Goal: Task Accomplishment & Management: Use online tool/utility

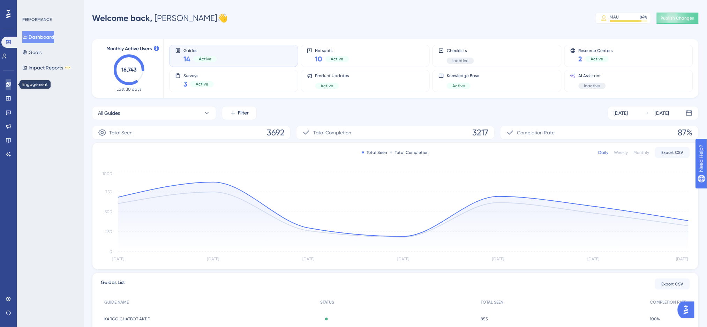
click at [11, 86] on link at bounding box center [9, 84] width 6 height 11
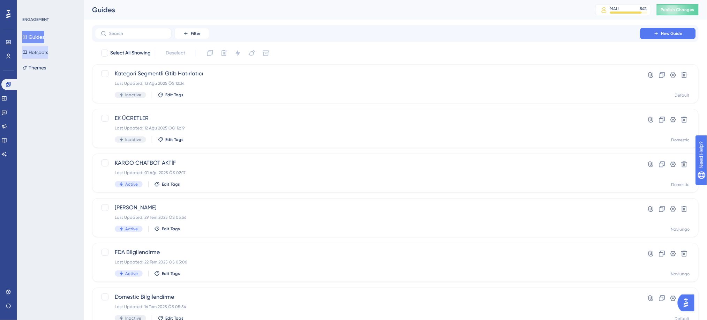
click at [45, 49] on button "Hotspots" at bounding box center [35, 52] width 26 height 13
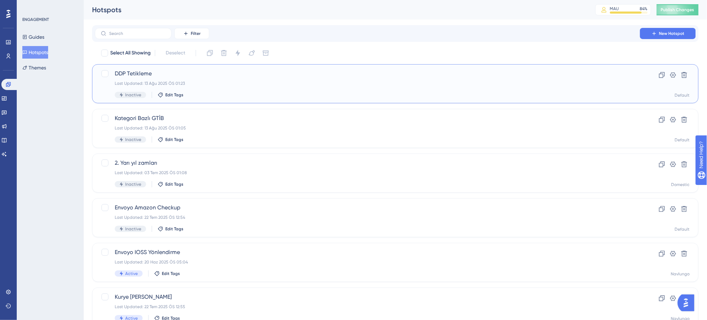
click at [280, 86] on div "DDP Tetikleme Last Updated: 13 Ağu 2025 ÖS 01:23 Inactive Edit Tags" at bounding box center [367, 83] width 505 height 29
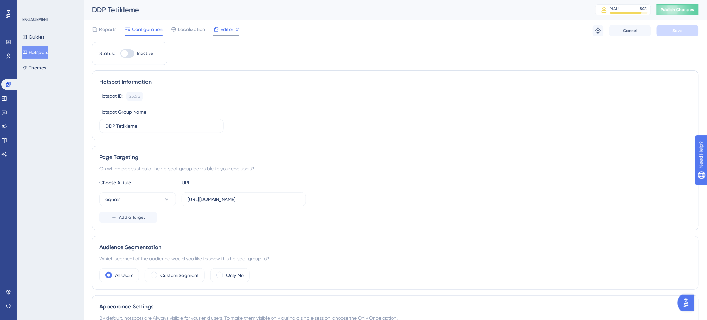
click at [227, 31] on span "Editor" at bounding box center [226, 29] width 13 height 8
click at [254, 201] on input "https://ship-qa.navlungo.com/ship/quotes/c1d3dbf9-3848-41f6-9c7e-b63e0b6b2268" at bounding box center [244, 199] width 112 height 8
drag, startPoint x: 286, startPoint y: 200, endPoint x: 563, endPoint y: 227, distance: 278.2
click at [563, 227] on div "Page Targeting On which pages should the hotspot group be visible to your end u…" at bounding box center [395, 188] width 606 height 84
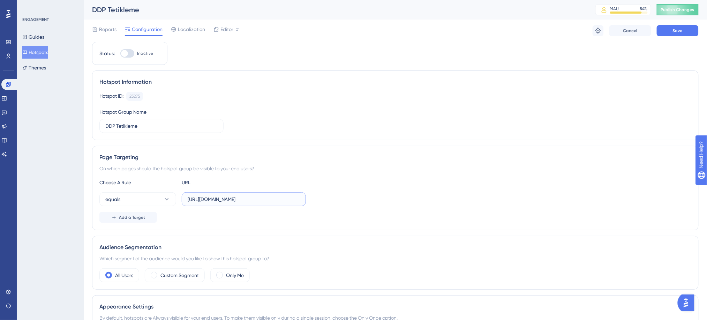
scroll to position [0, 0]
type input "https://ship-qa.navlungo.com/ship/quotes"
click at [168, 196] on icon at bounding box center [166, 199] width 7 height 7
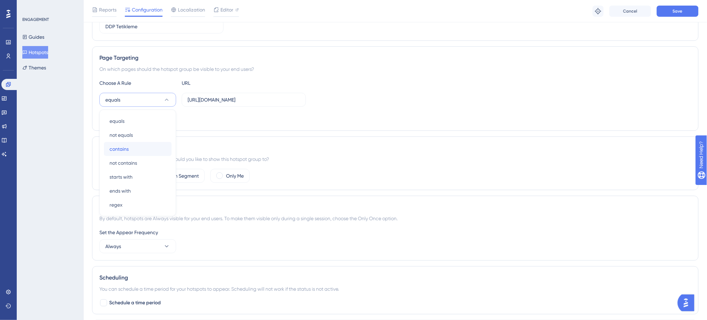
click at [135, 149] on div "contains contains" at bounding box center [137, 149] width 56 height 14
click at [152, 100] on button "contains" at bounding box center [137, 100] width 77 height 14
click at [138, 175] on div "starts with starts with" at bounding box center [137, 177] width 56 height 14
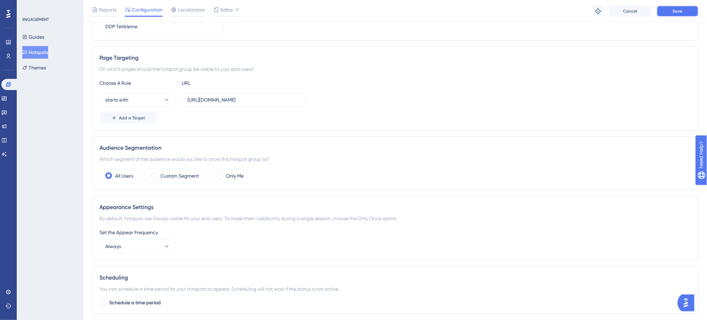
click at [660, 13] on button "Save" at bounding box center [678, 11] width 42 height 11
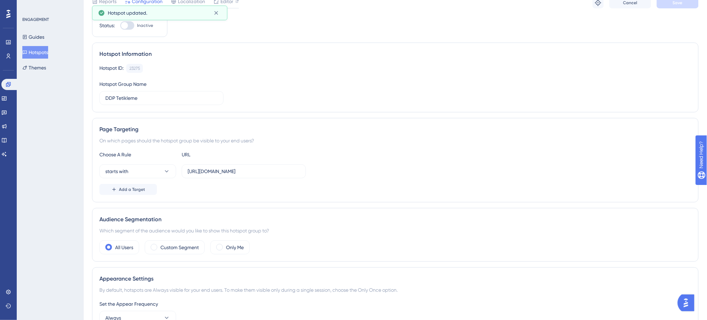
scroll to position [0, 0]
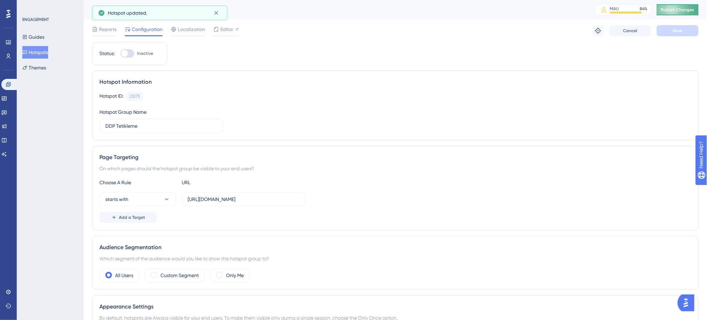
click at [672, 14] on button "Publish Changes" at bounding box center [678, 9] width 42 height 11
click at [223, 32] on span "Editor" at bounding box center [226, 29] width 13 height 8
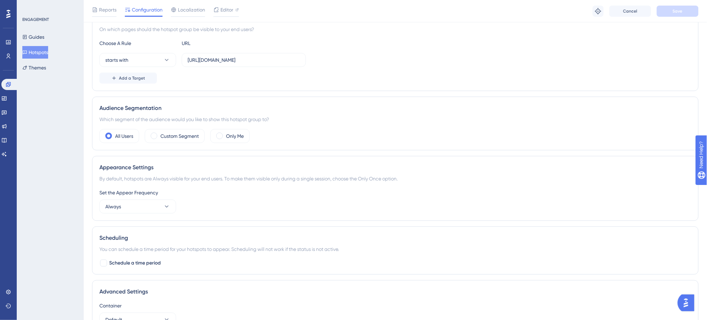
scroll to position [216, 0]
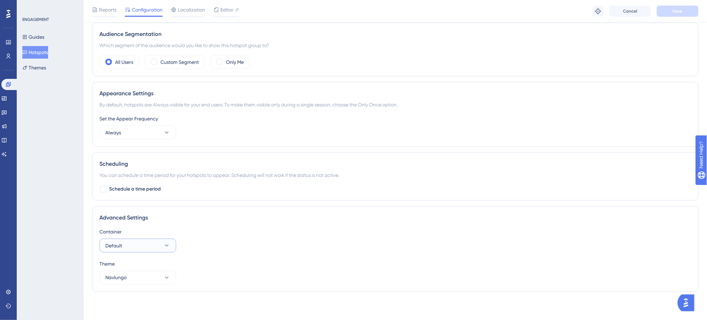
click at [146, 247] on button "Default" at bounding box center [137, 246] width 77 height 14
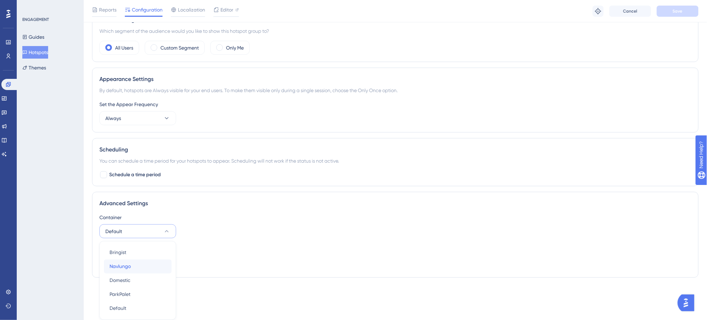
click at [134, 263] on div "Navlungo Navlungo" at bounding box center [137, 266] width 56 height 14
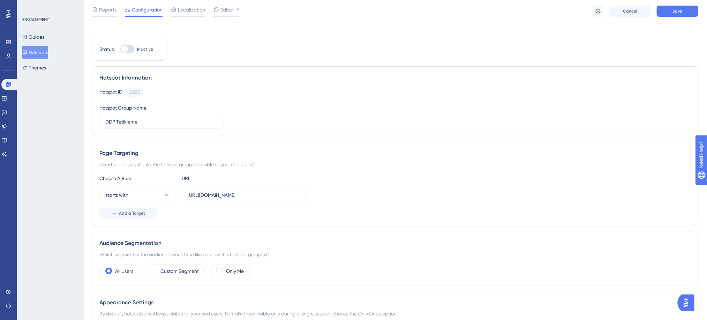
scroll to position [0, 0]
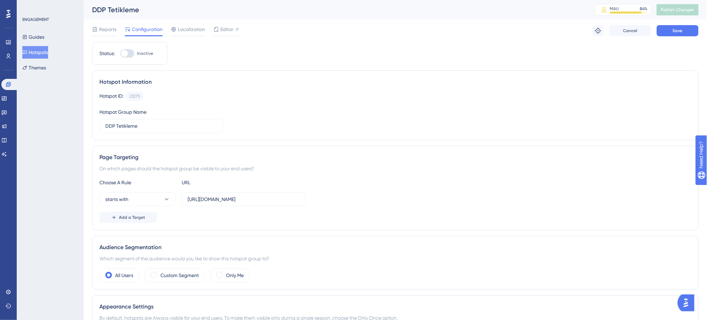
click at [97, 22] on div "Reports Configuration Localization Editor Troubleshoot Cancel Save" at bounding box center [395, 31] width 606 height 22
click at [99, 30] on span "Reports" at bounding box center [107, 29] width 17 height 8
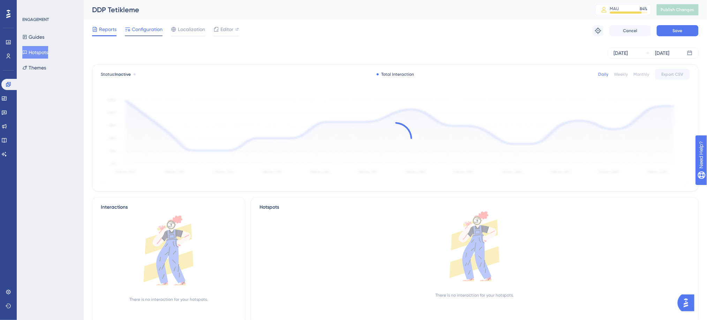
click at [142, 28] on span "Configuration" at bounding box center [147, 29] width 31 height 8
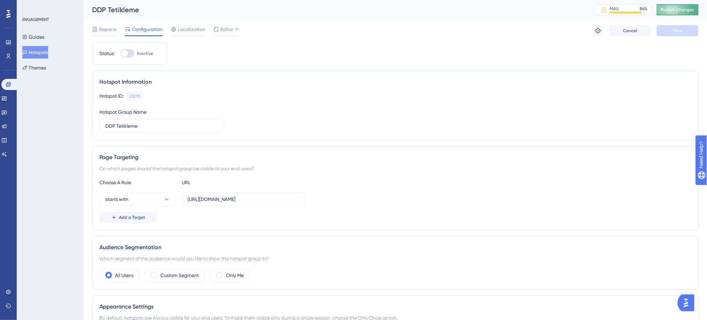
click at [678, 12] on span "Publish Changes" at bounding box center [677, 10] width 33 height 6
click at [227, 30] on span "Editor" at bounding box center [226, 29] width 13 height 8
